Goal: Information Seeking & Learning: Learn about a topic

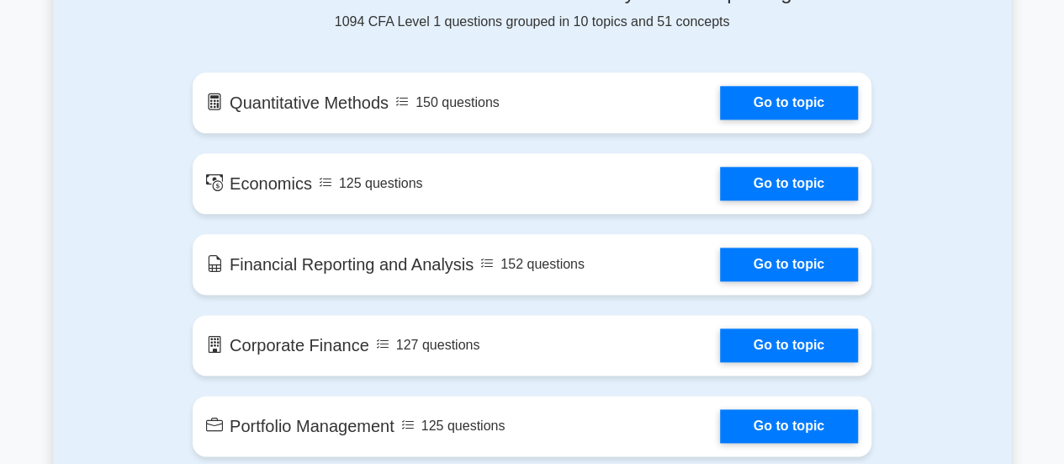
scroll to position [891, 0]
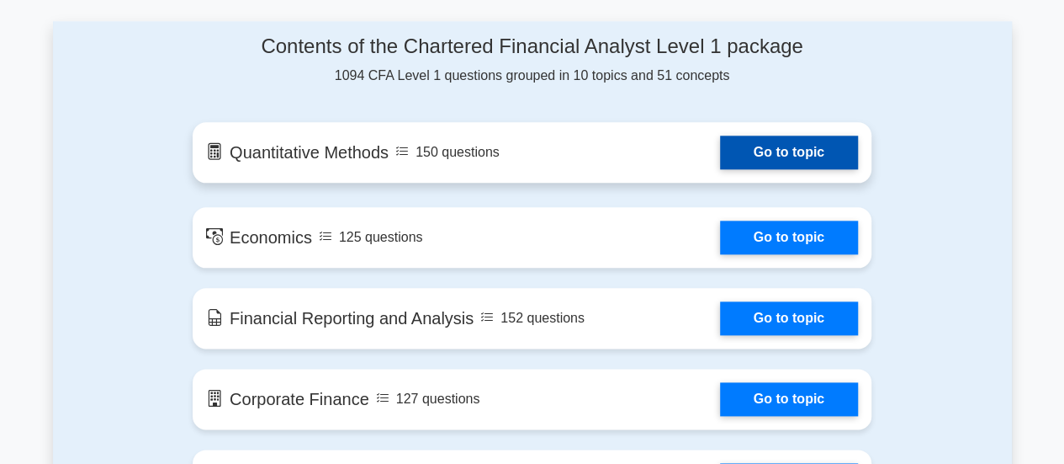
click at [782, 158] on link "Go to topic" at bounding box center [789, 152] width 138 height 34
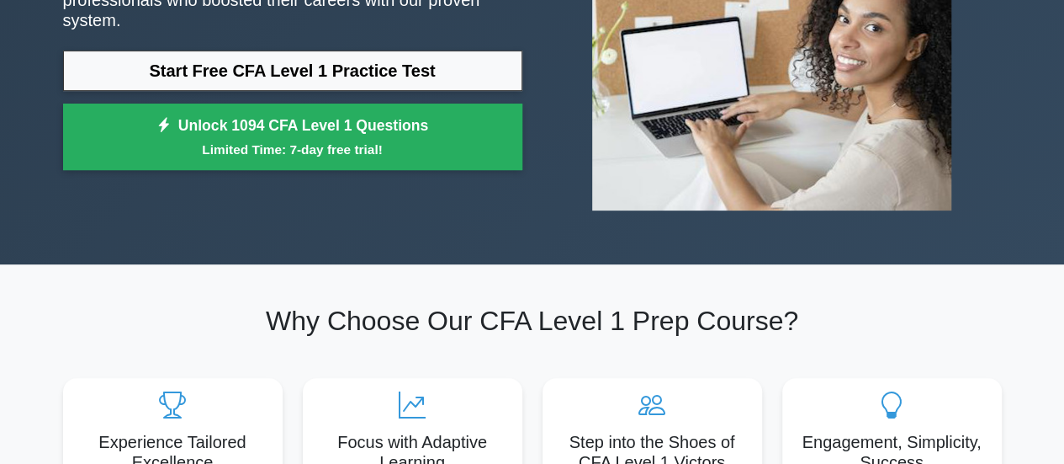
scroll to position [258, 0]
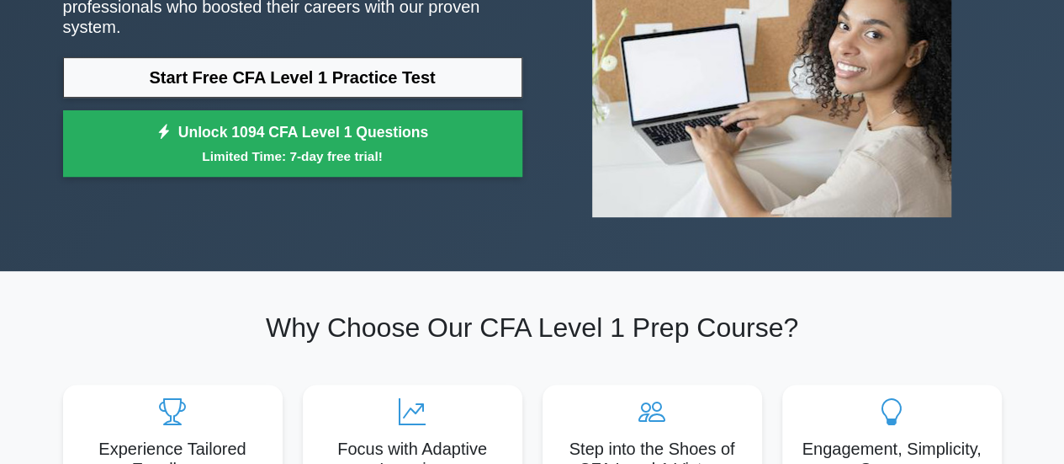
click at [608, 235] on div "Ace Your CFA Level 1 Exam with Confidence Join 10,000+ successful Chartered Fin…" at bounding box center [532, 33] width 959 height 475
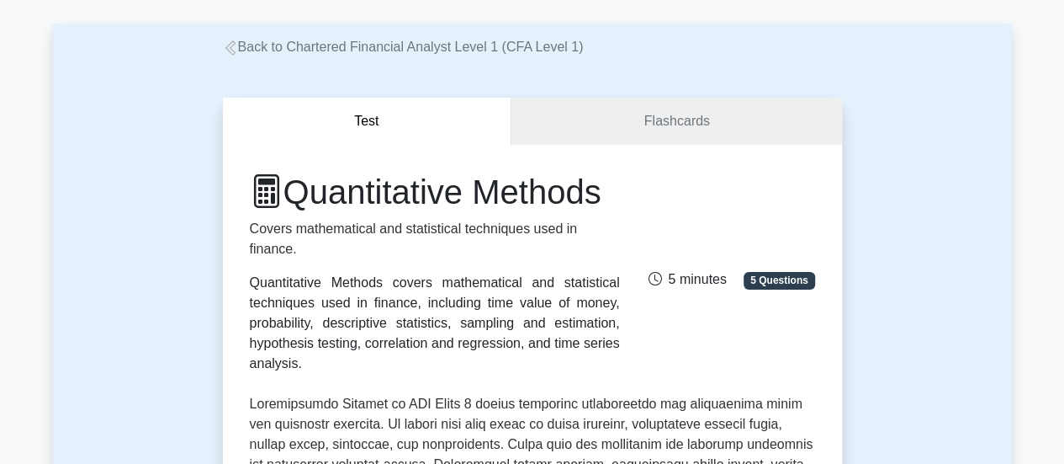
scroll to position [77, 0]
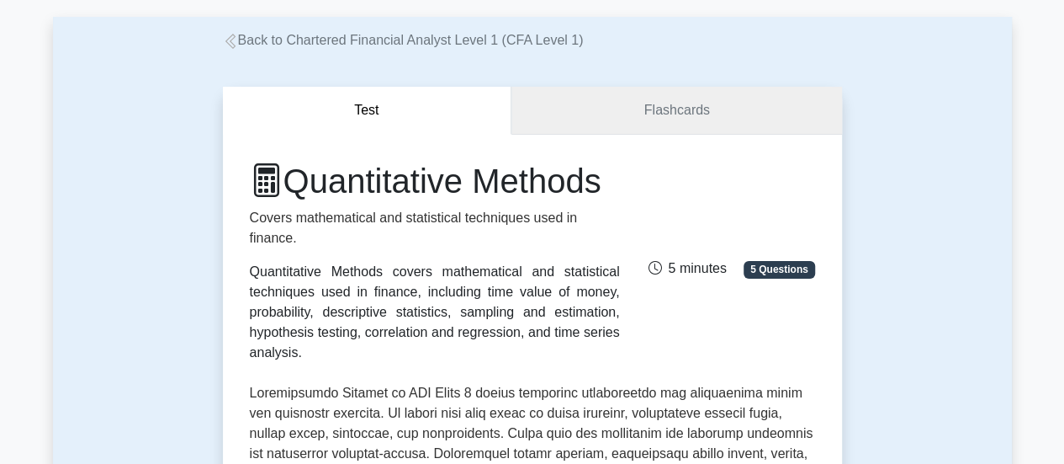
click at [715, 109] on link "Flashcards" at bounding box center [677, 111] width 330 height 48
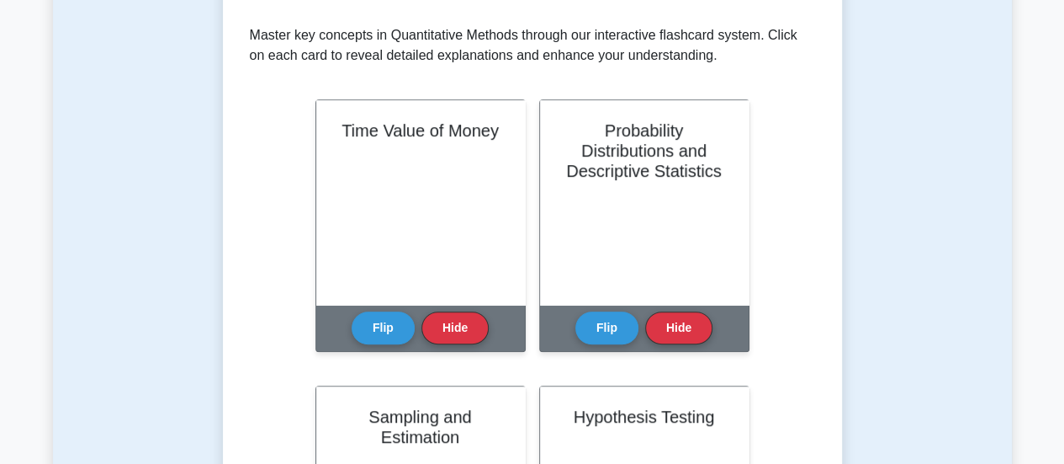
scroll to position [330, 0]
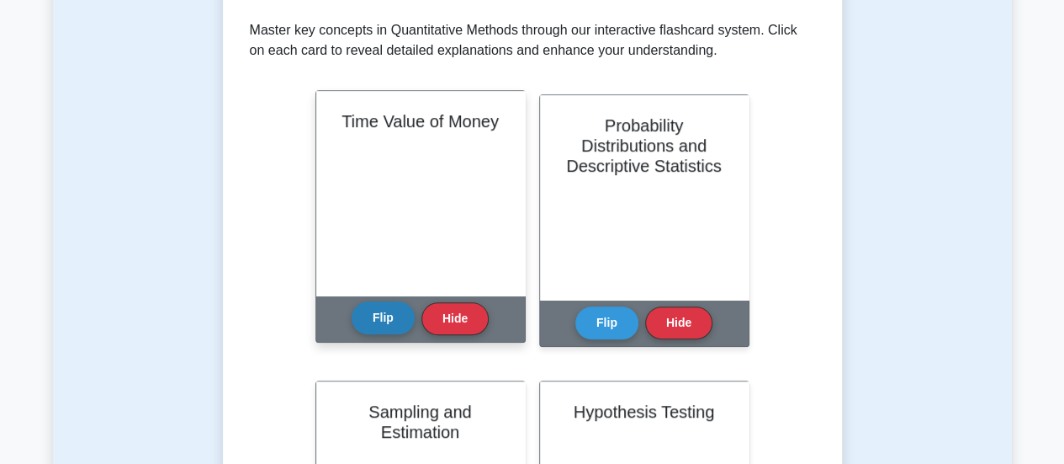
click at [392, 321] on button "Flip" at bounding box center [383, 317] width 63 height 33
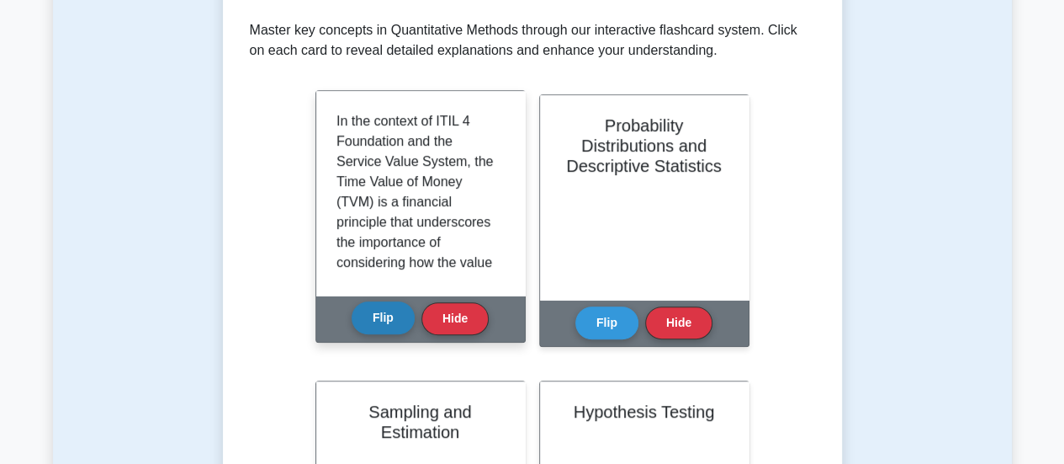
click at [392, 321] on button "Flip" at bounding box center [383, 317] width 63 height 33
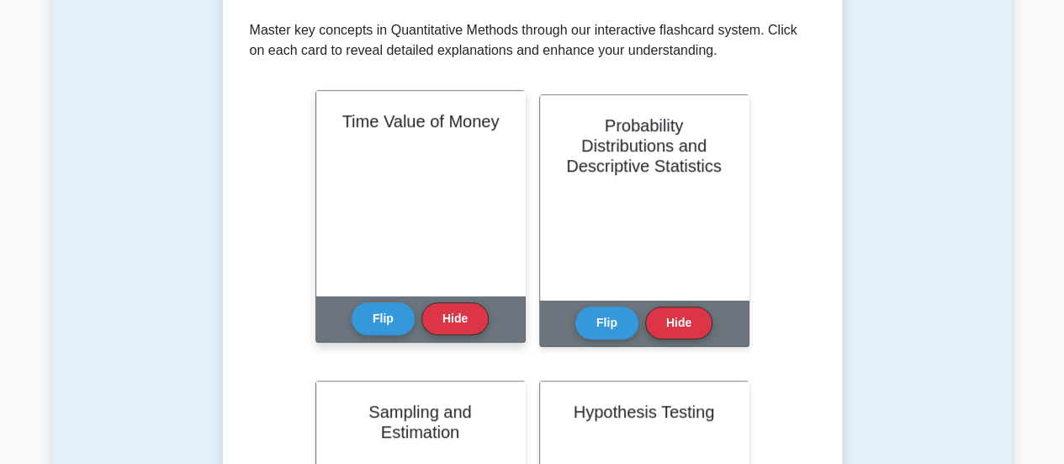
scroll to position [0, 0]
